Goal: Task Accomplishment & Management: Manage account settings

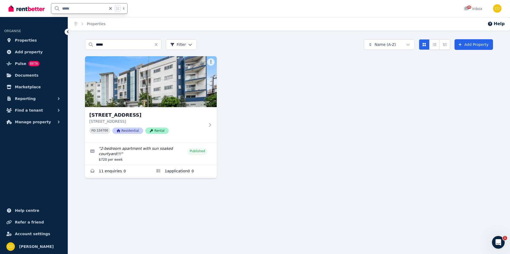
click at [73, 12] on input "*****" at bounding box center [78, 8] width 55 height 10
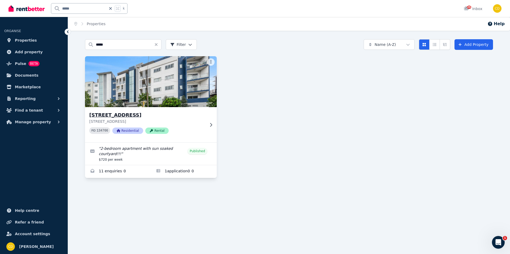
click at [210, 123] on icon at bounding box center [210, 125] width 5 height 4
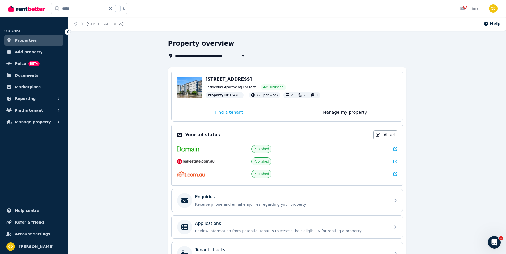
click at [396, 149] on icon at bounding box center [395, 149] width 4 height 4
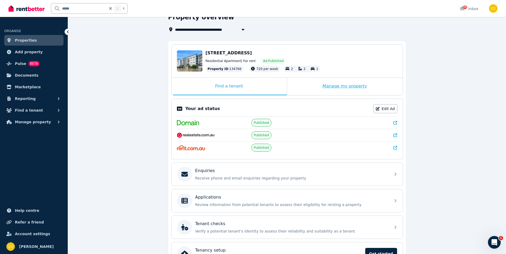
scroll to position [61, 0]
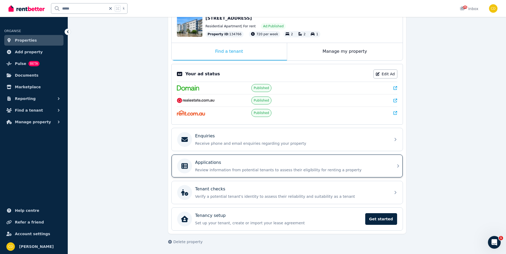
click at [224, 162] on div "Applications" at bounding box center [291, 163] width 192 height 6
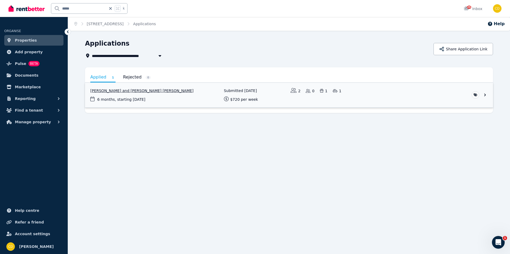
click at [188, 99] on link "View application: Aster Jacobs and Bevan Jarrod Golding" at bounding box center [289, 95] width 408 height 25
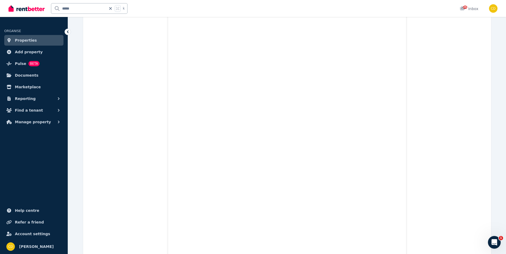
scroll to position [2770, 0]
click at [109, 9] on icon at bounding box center [110, 8] width 5 height 4
click at [90, 8] on input "text" at bounding box center [82, 8] width 62 height 10
type input "*******"
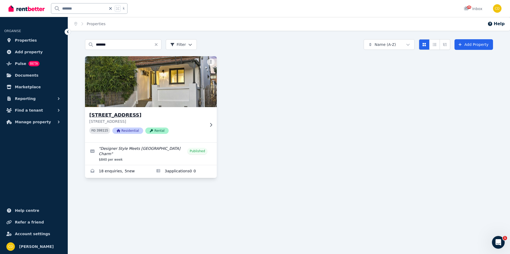
click at [205, 130] on div "[STREET_ADDRESS] [STREET_ADDRESS] PID 398115 Residential Rental" at bounding box center [151, 124] width 132 height 35
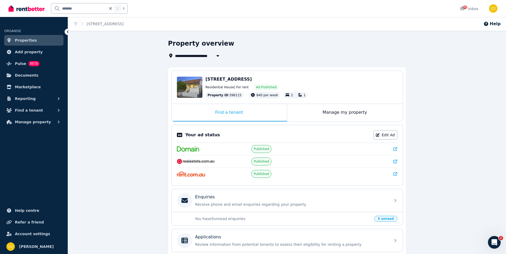
click at [397, 148] on icon at bounding box center [395, 149] width 4 height 4
click at [109, 8] on icon at bounding box center [110, 8] width 5 height 4
click at [96, 11] on input "text" at bounding box center [82, 8] width 62 height 10
type input "*****"
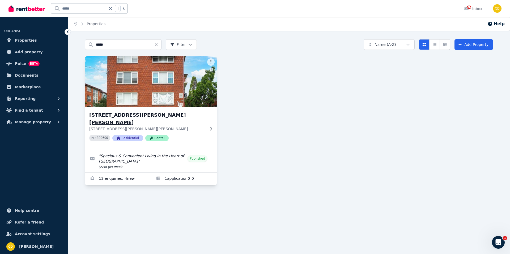
click at [199, 126] on p "[STREET_ADDRESS][PERSON_NAME][PERSON_NAME]" at bounding box center [147, 128] width 116 height 5
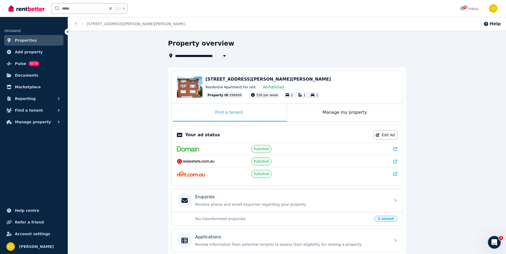
click at [396, 150] on icon at bounding box center [395, 149] width 4 height 4
click at [114, 9] on div "***** k" at bounding box center [89, 8] width 76 height 11
click at [110, 8] on icon at bounding box center [110, 8] width 3 height 3
click at [88, 9] on input "text" at bounding box center [82, 8] width 62 height 10
type input "*****"
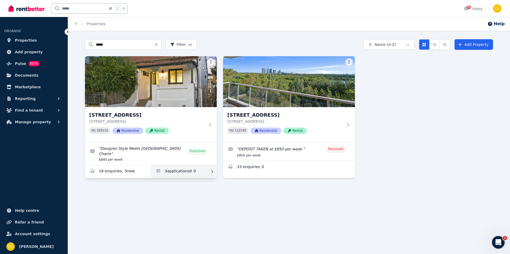
click at [191, 165] on link "Applications for 9 Grove St, Dulwich Hill" at bounding box center [184, 171] width 66 height 13
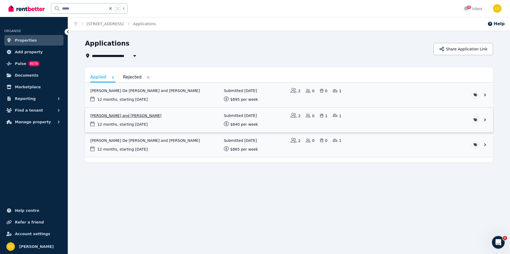
click at [159, 117] on link "View application: Nicholas Daskalovski and Benjamin Peterson" at bounding box center [289, 120] width 408 height 25
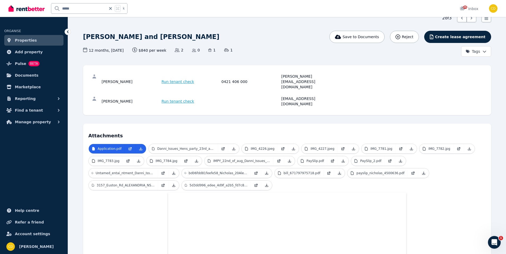
scroll to position [269, 0]
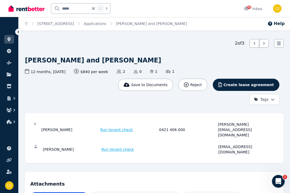
scroll to position [0, 0]
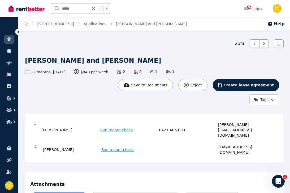
drag, startPoint x: 25, startPoint y: 59, endPoint x: 158, endPoint y: 58, distance: 133.5
click at [158, 58] on div "[PERSON_NAME] and [PERSON_NAME]" at bounding box center [152, 60] width 255 height 8
copy h1 "[PERSON_NAME] and [PERSON_NAME]"
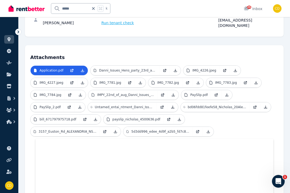
scroll to position [126, 0]
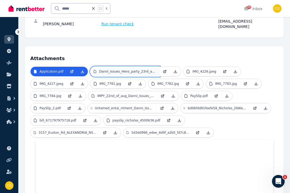
click at [135, 67] on link "Danni_Issues_Hens_party_23rd_aug_.pdf" at bounding box center [125, 72] width 69 height 10
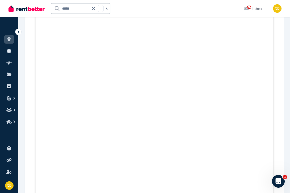
scroll to position [280, 0]
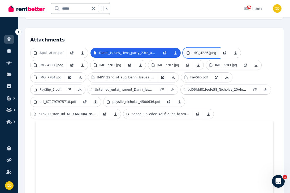
click at [204, 48] on link "IMG_4226.jpeg" at bounding box center [201, 53] width 36 height 10
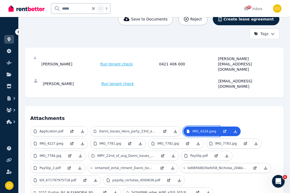
scroll to position [52, 0]
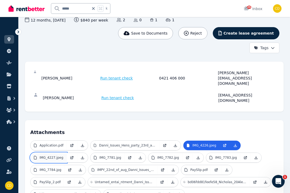
click at [37, 155] on icon at bounding box center [35, 157] width 4 height 4
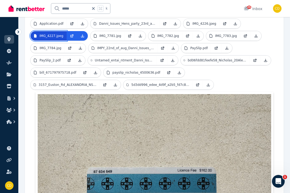
scroll to position [173, 0]
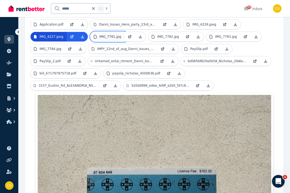
click at [113, 35] on p "IMG_7781.jpg" at bounding box center [111, 37] width 22 height 4
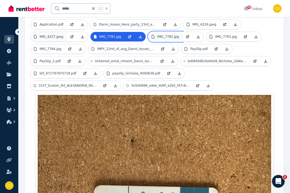
click at [165, 35] on p "IMG_7782.jpg" at bounding box center [168, 37] width 22 height 4
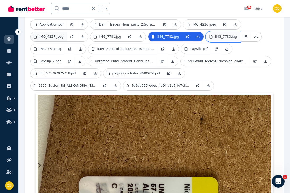
click at [220, 35] on p "IMG_7783.jpg" at bounding box center [226, 37] width 22 height 4
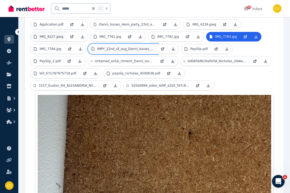
click at [122, 47] on p "IMPY_22nd_of_aug_Danni_Issues_.pdf" at bounding box center [125, 49] width 57 height 4
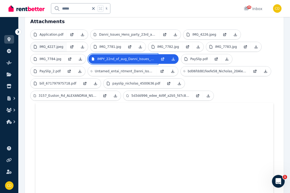
scroll to position [152, 0]
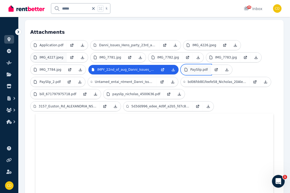
click at [198, 65] on link "PaySlip.pdf" at bounding box center [196, 70] width 30 height 10
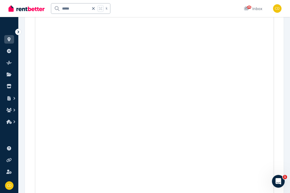
scroll to position [126, 0]
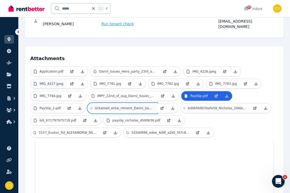
click at [109, 103] on link "Untamed_entai_ntment_Danni_Issues_31st_aug_sydney_marathon.pdf" at bounding box center [122, 108] width 69 height 10
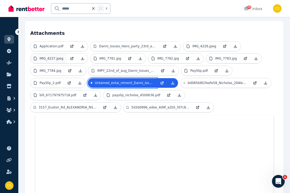
scroll to position [149, 0]
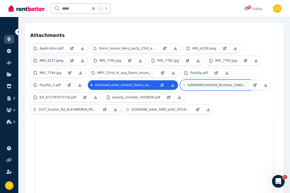
click at [219, 80] on link "bd06fdd81feefe58_Nicholas_20Alexander_20Daskalovski_20_203.pdf" at bounding box center [215, 85] width 69 height 10
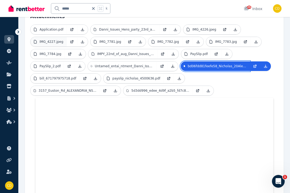
scroll to position [161, 0]
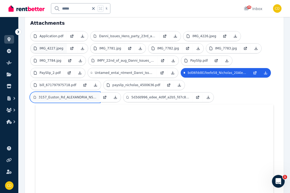
click at [100, 92] on link "3157_Euston_Rd_ALEXANDRIA_NSW_2015.pdf" at bounding box center [65, 97] width 69 height 10
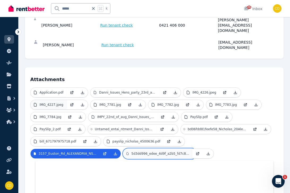
click at [123, 149] on link "5d3dd996_edee_4d9f_a2b5_fd7c84d2b66c.jpeg" at bounding box center [157, 154] width 69 height 10
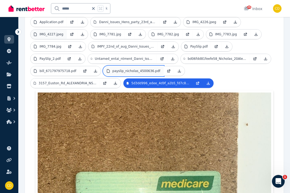
click at [134, 69] on p "payslip_nicholas_4500636.pdf" at bounding box center [137, 71] width 48 height 4
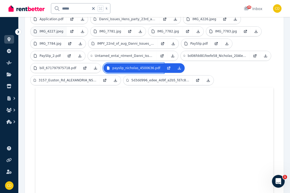
scroll to position [176, 0]
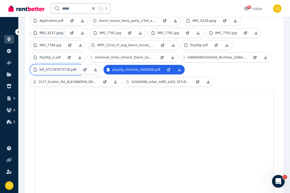
click at [60, 65] on link "bill_671797975718.pdf" at bounding box center [55, 70] width 49 height 10
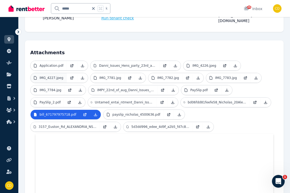
scroll to position [130, 0]
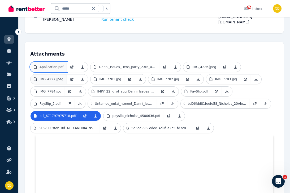
click at [61, 65] on p "Application.pdf" at bounding box center [52, 67] width 24 height 4
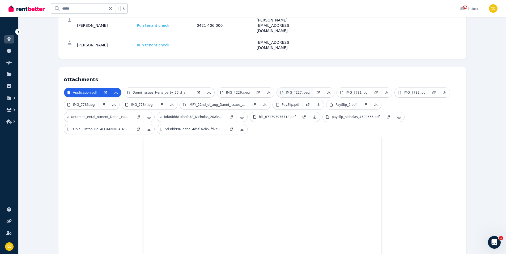
scroll to position [0, 0]
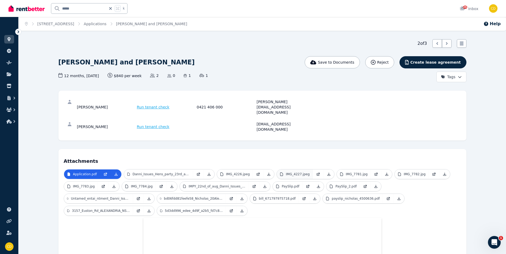
click at [113, 9] on div "***** k" at bounding box center [89, 8] width 76 height 11
click at [111, 9] on icon at bounding box center [110, 8] width 5 height 4
click at [98, 13] on input "text" at bounding box center [82, 8] width 62 height 10
click at [98, 8] on input "text" at bounding box center [82, 8] width 62 height 10
type input "******"
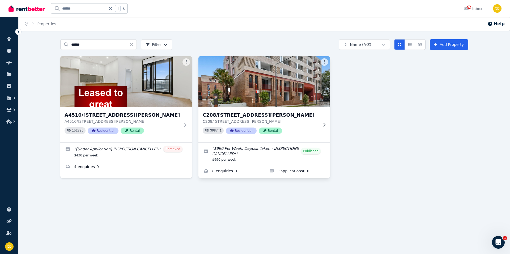
click at [318, 99] on img at bounding box center [264, 82] width 138 height 54
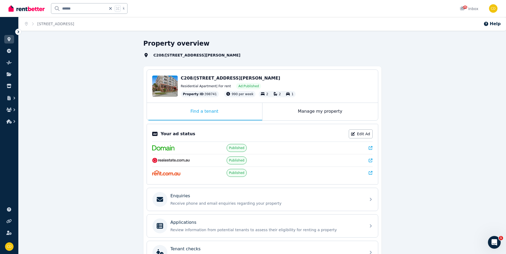
click at [392, 73] on div "Property overview C208/[STREET_ADDRESS][PERSON_NAME][PERSON_NAME][PERSON_NAME] …" at bounding box center [262, 176] width 487 height 275
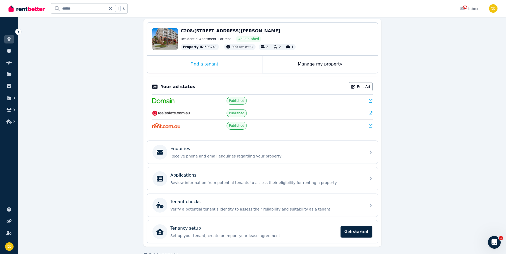
scroll to position [61, 0]
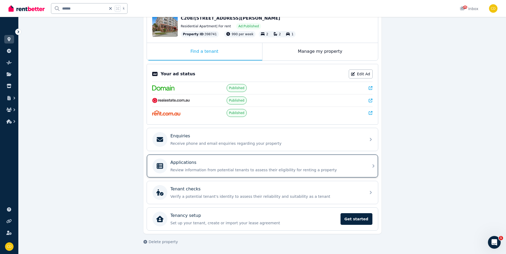
click at [204, 171] on p "Review information from potential tenants to assess their eligibility for renti…" at bounding box center [266, 170] width 192 height 5
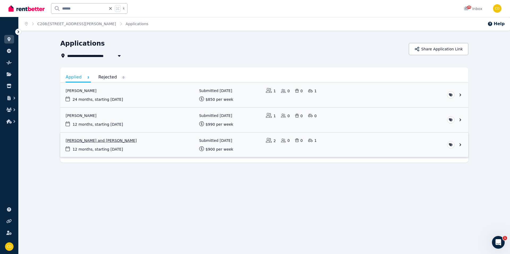
click at [81, 142] on link "View application: Michelle Daoud and Anthony Bek" at bounding box center [264, 145] width 408 height 25
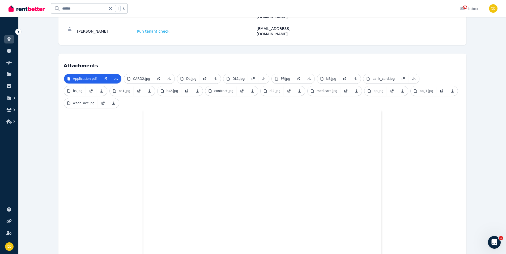
scroll to position [95, 0]
